Goal: Task Accomplishment & Management: Manage account settings

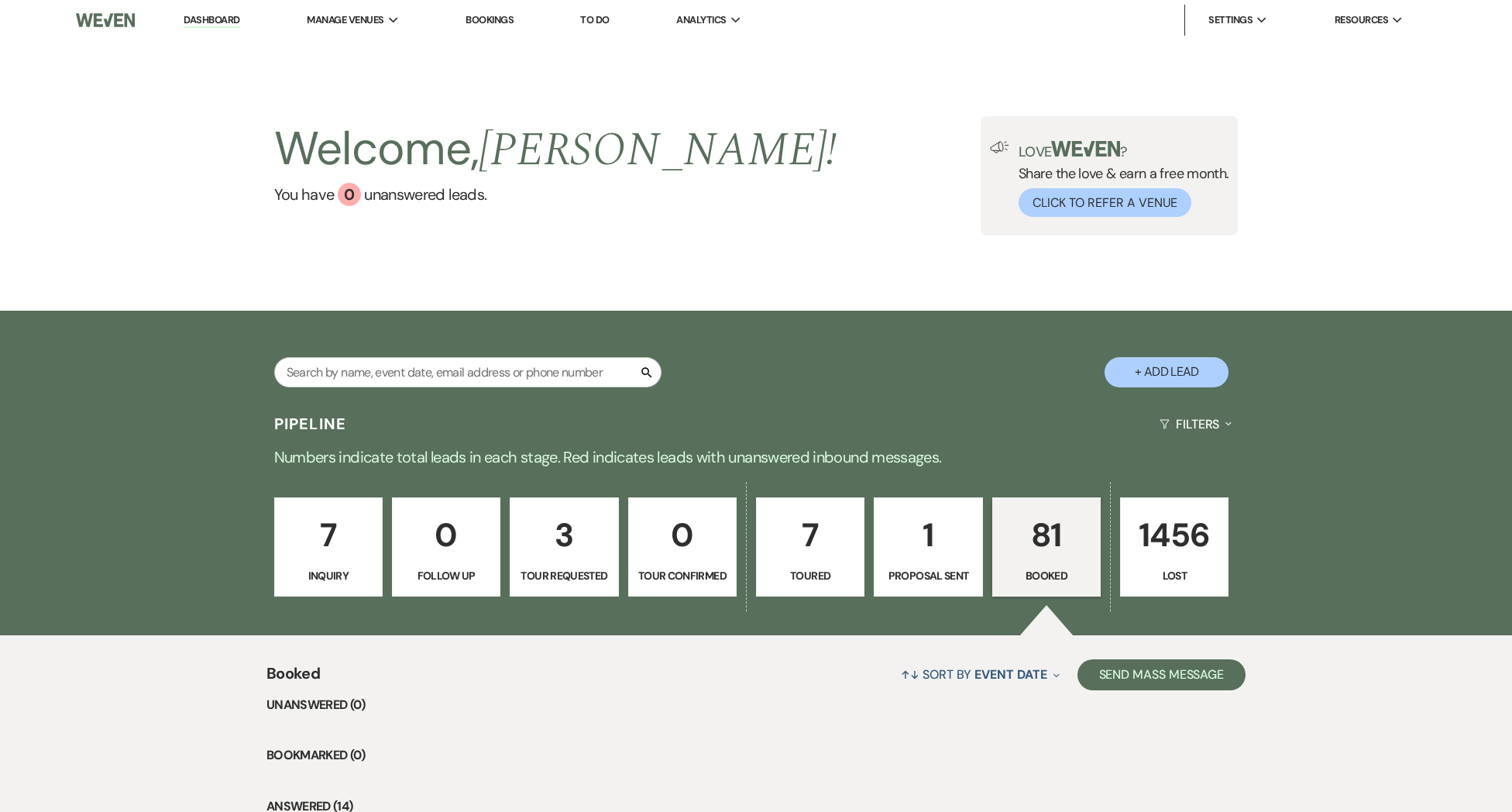
scroll to position [20, 0]
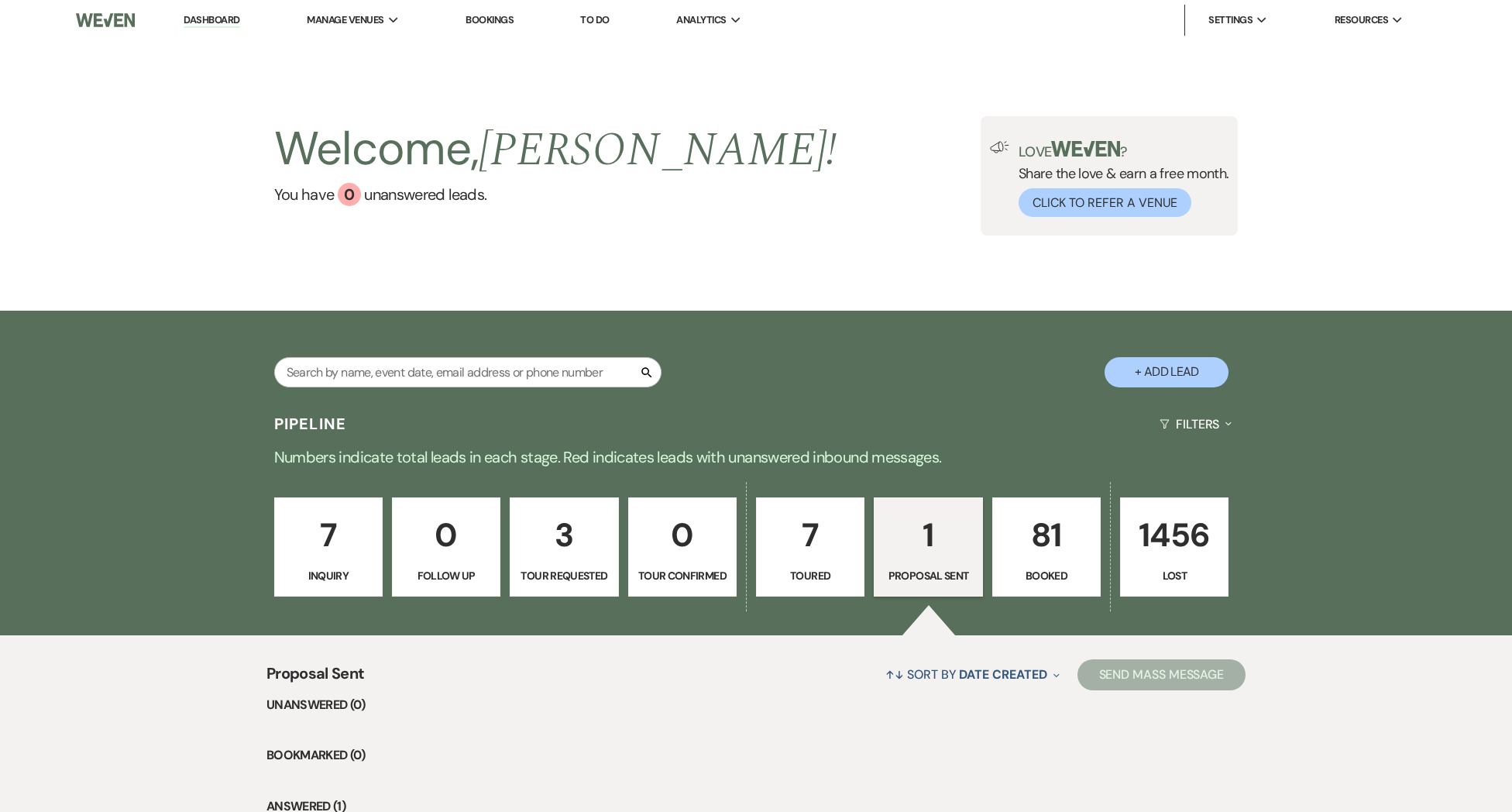
click at [812, 572] on p "Toured" at bounding box center [810, 575] width 88 height 17
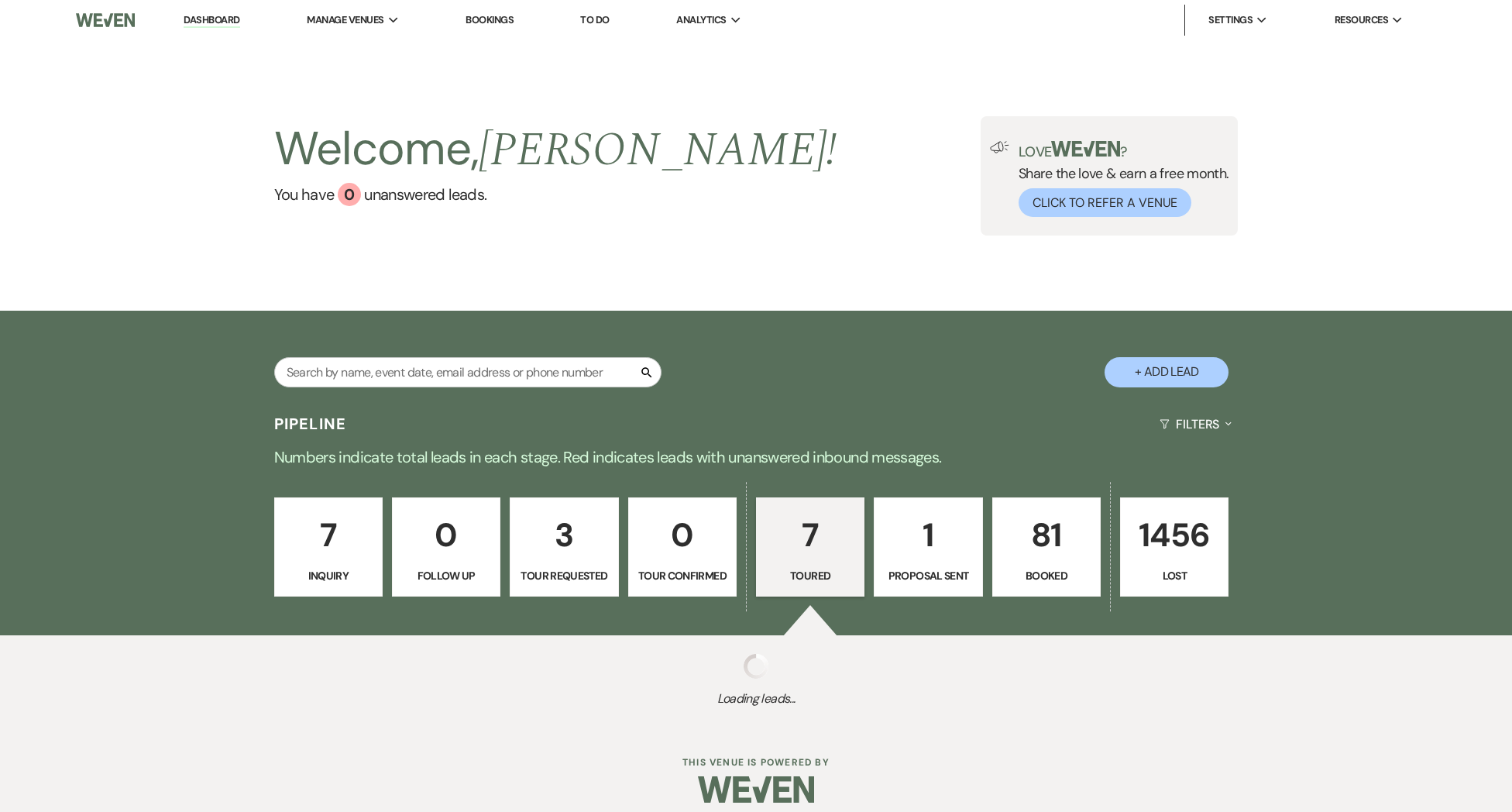
select select "5"
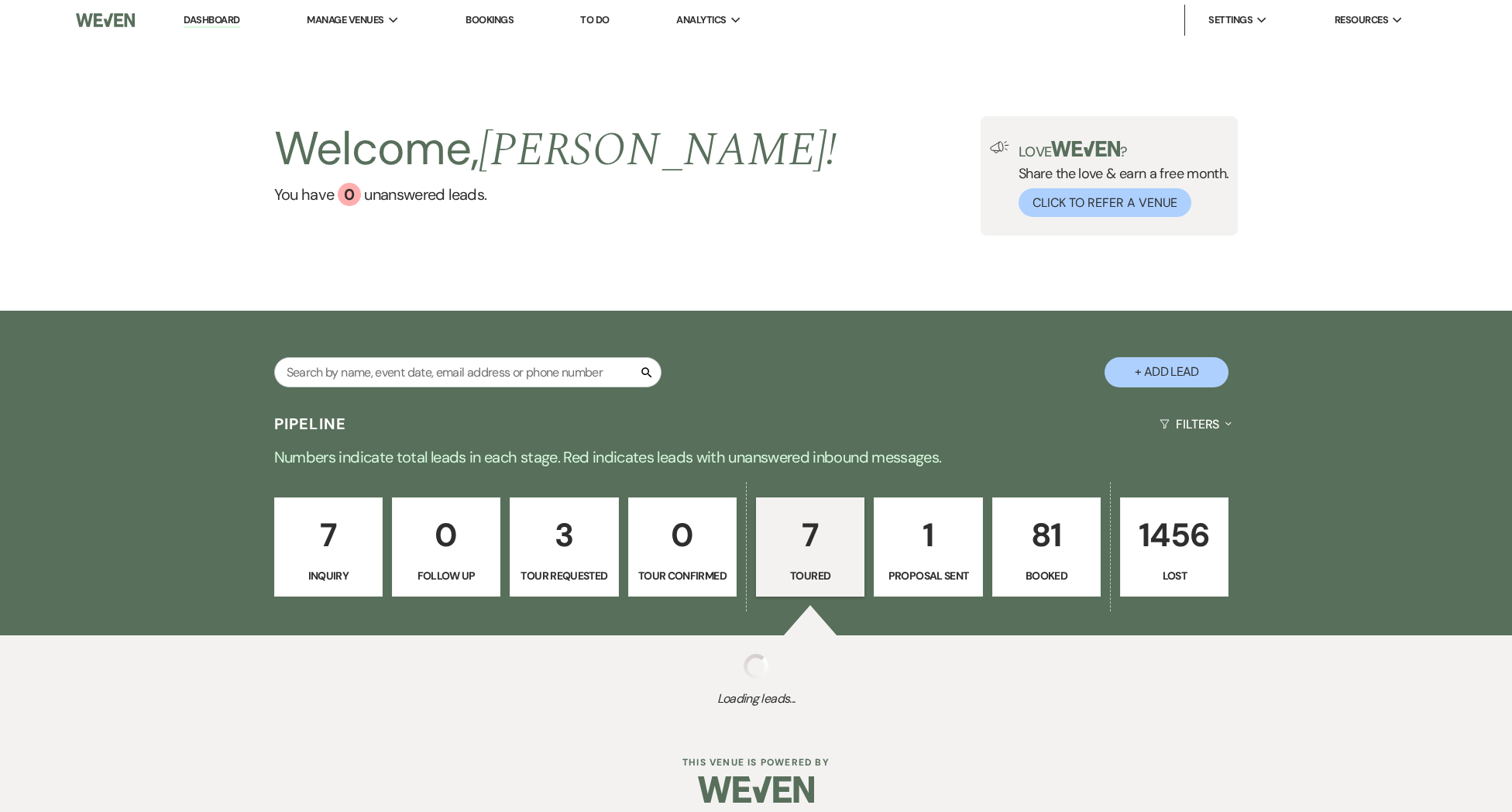
select select "5"
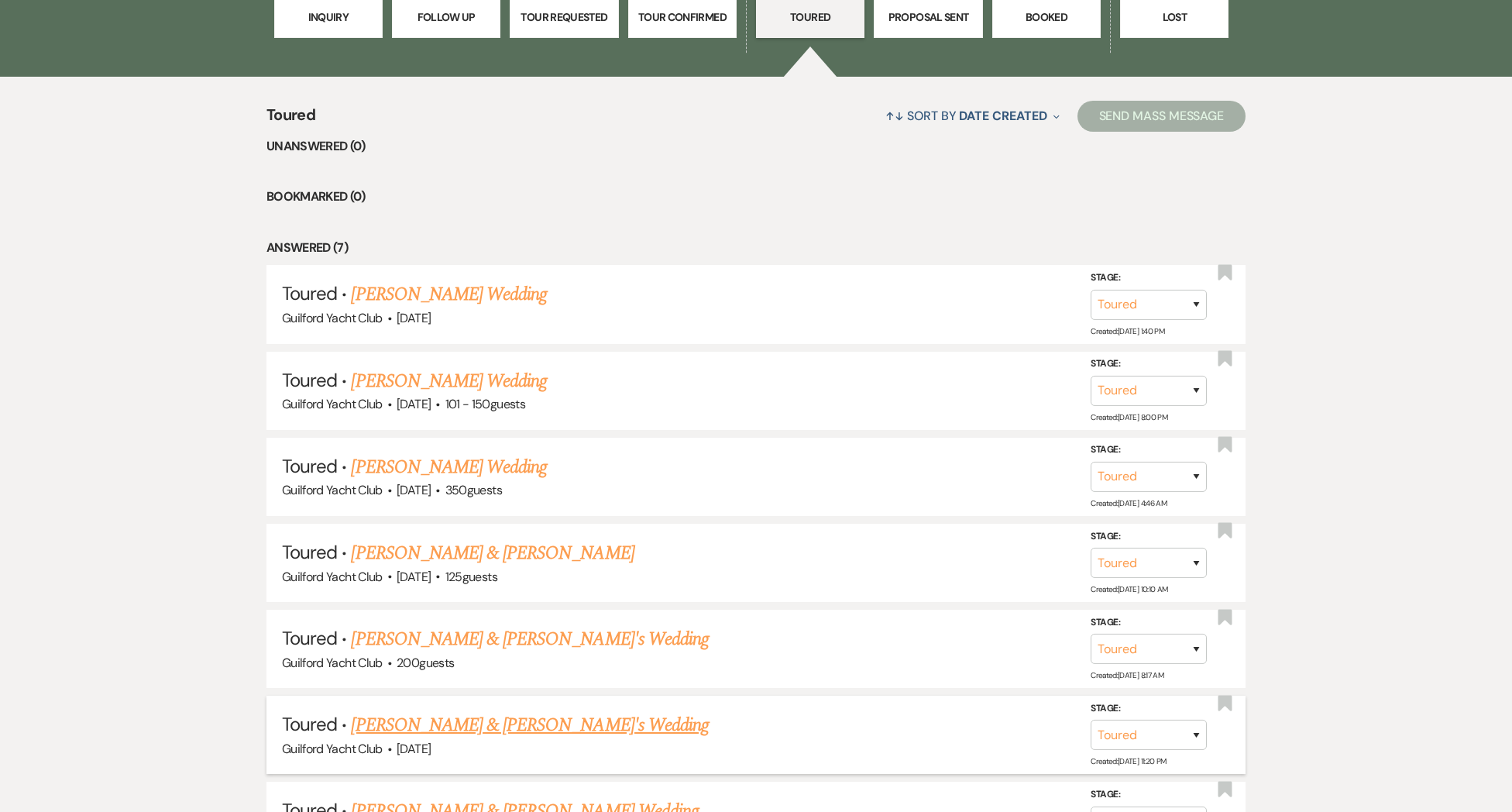
scroll to position [686, 0]
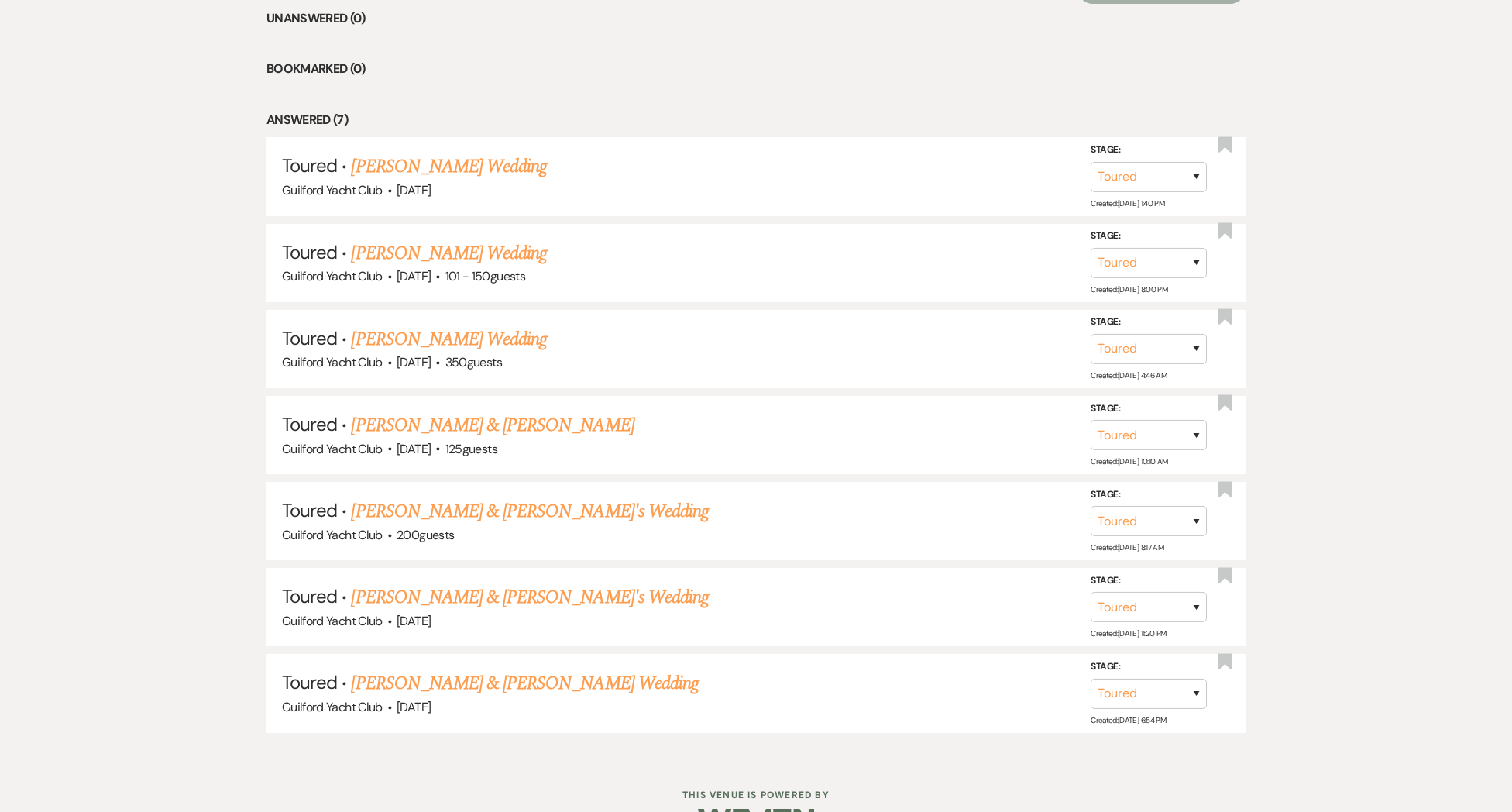
drag, startPoint x: 436, startPoint y: 162, endPoint x: 486, endPoint y: 184, distance: 54.6
click at [436, 162] on link "Adrianna Richter's Wedding" at bounding box center [448, 166] width 196 height 28
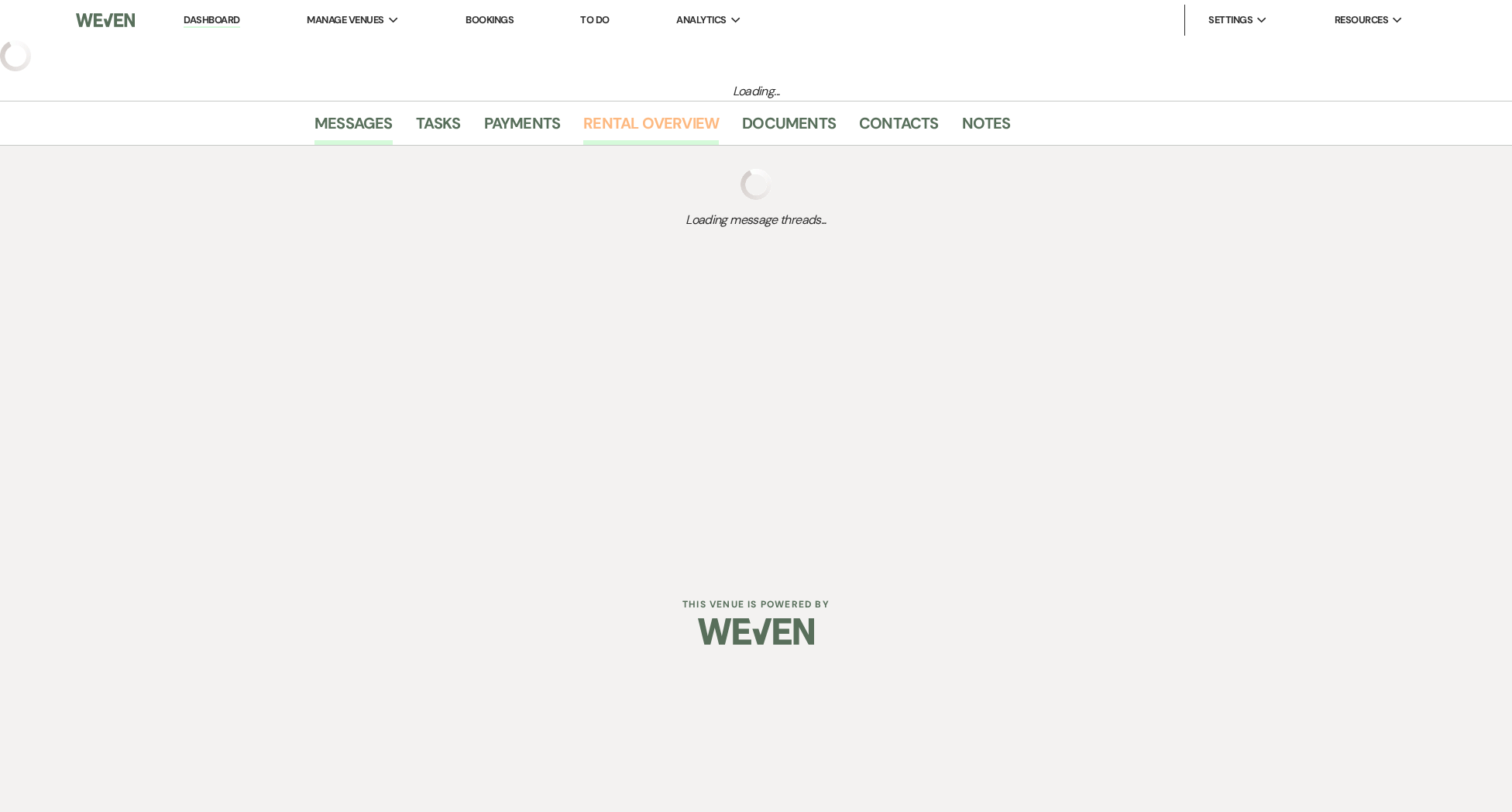
select select "5"
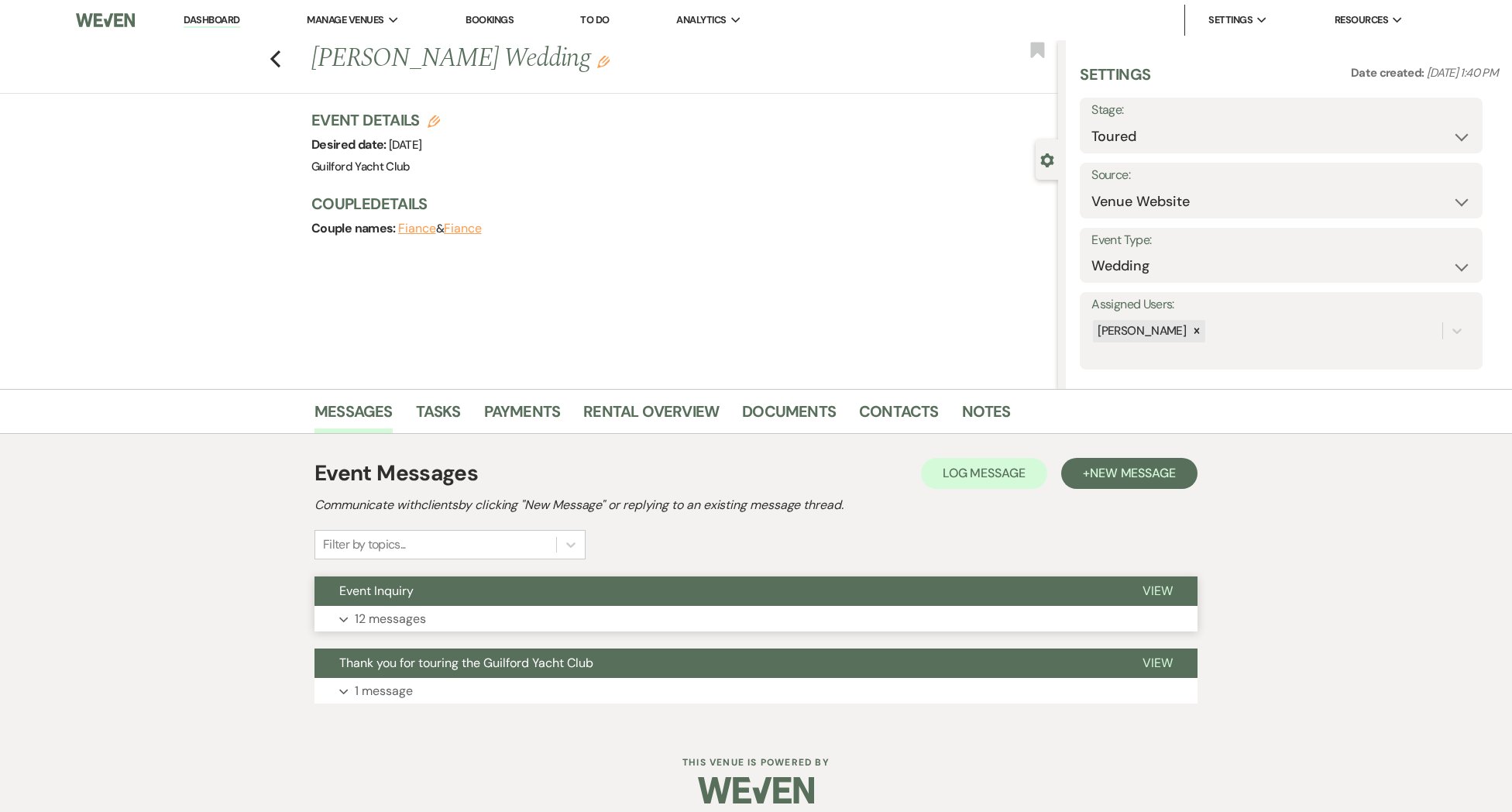
drag, startPoint x: 1167, startPoint y: 593, endPoint x: 1130, endPoint y: 588, distance: 37.3
click at [1164, 593] on span "View" at bounding box center [1158, 591] width 30 height 16
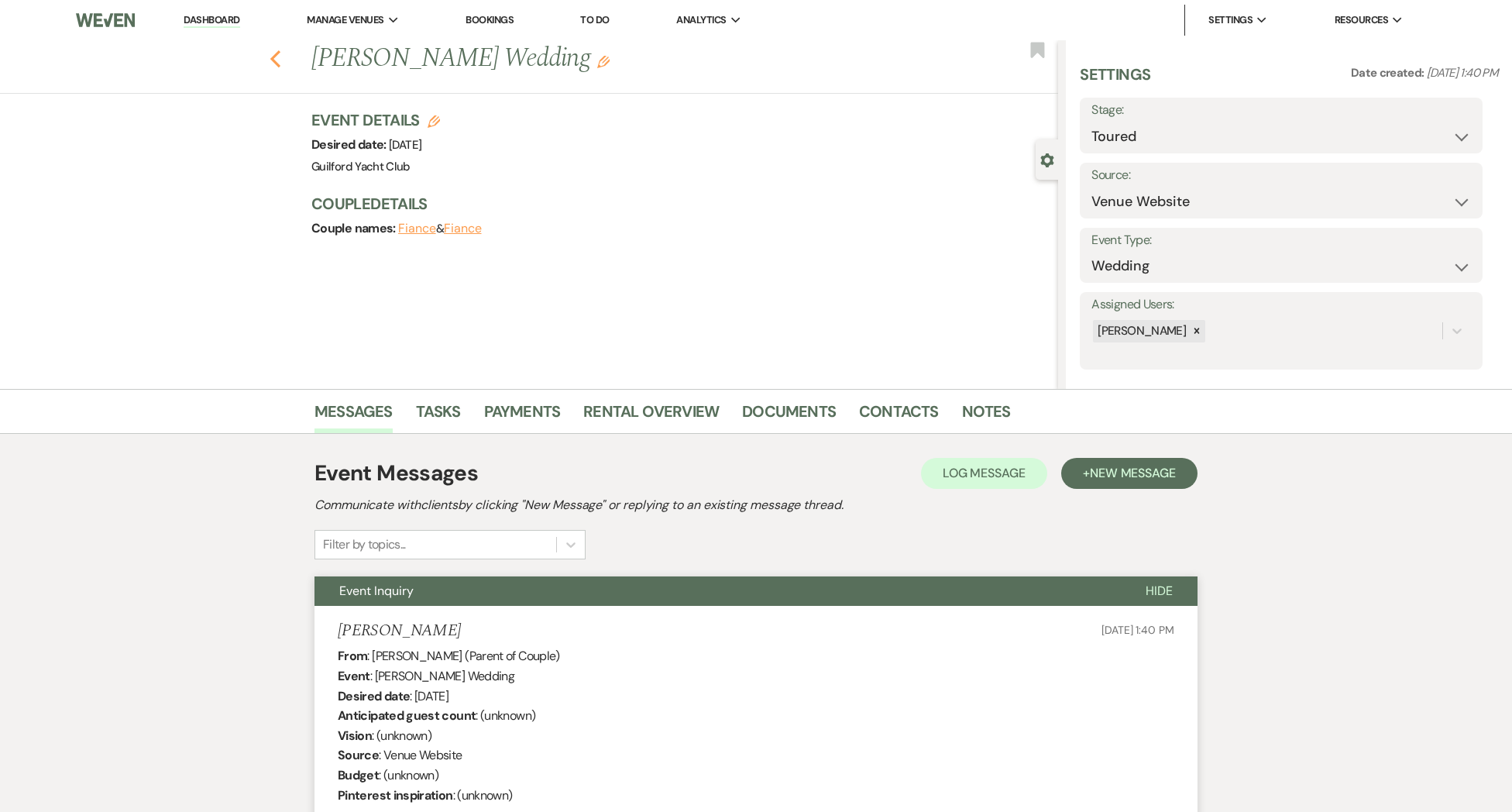
click at [273, 63] on icon "Previous" at bounding box center [275, 58] width 12 height 19
select select "5"
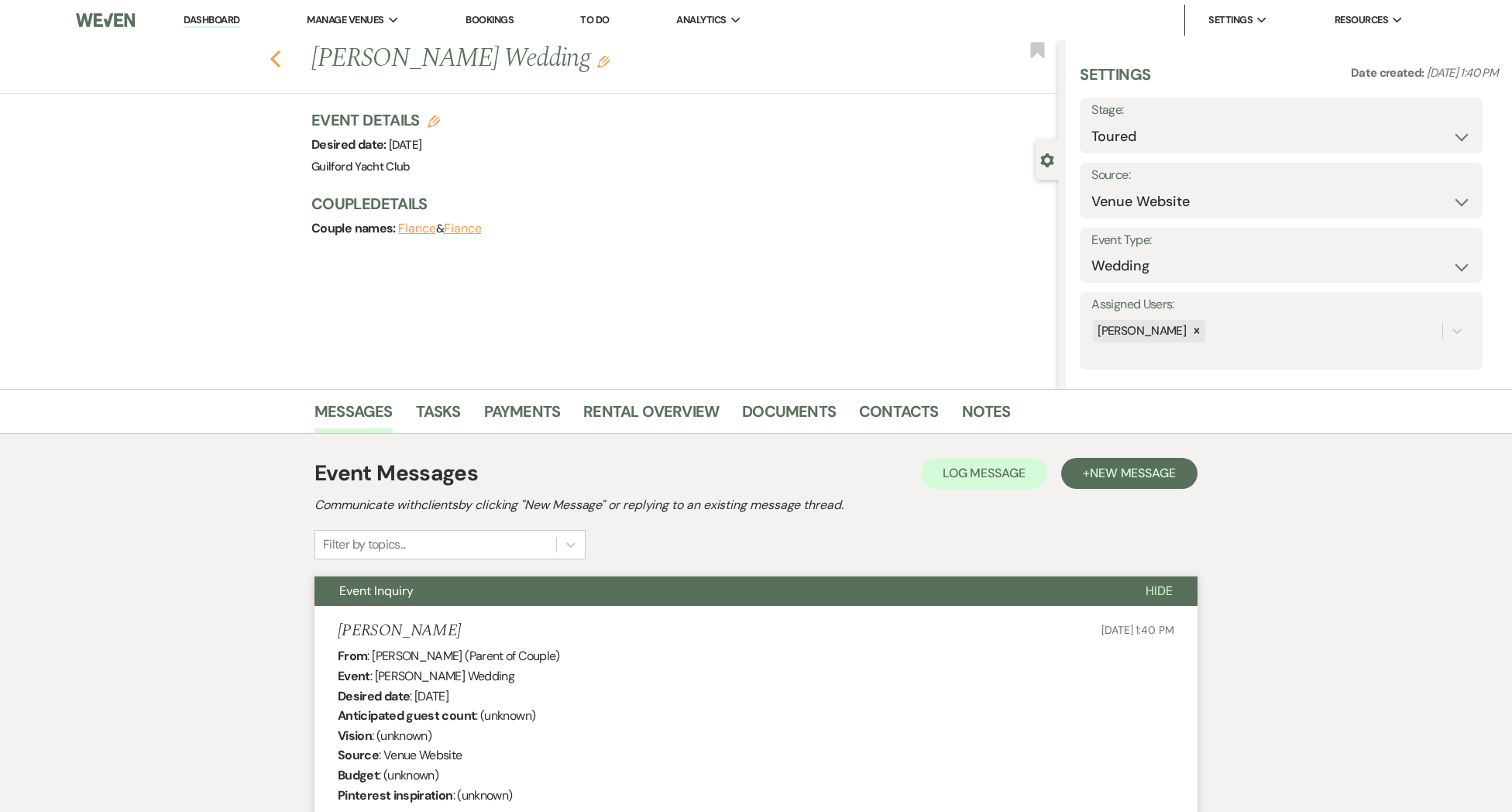
select select "5"
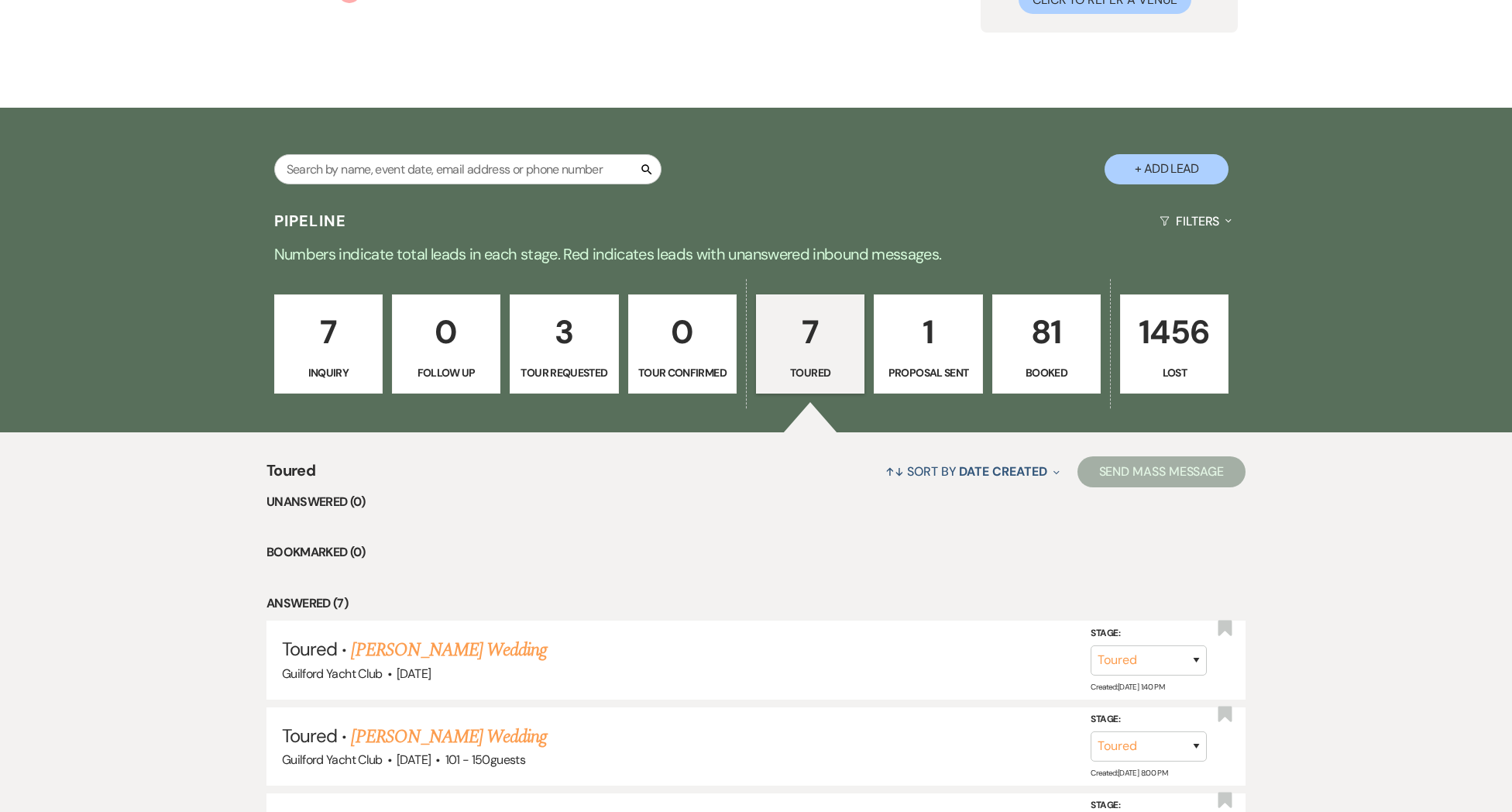
scroll to position [170, 0]
